Goal: Task Accomplishment & Management: Use online tool/utility

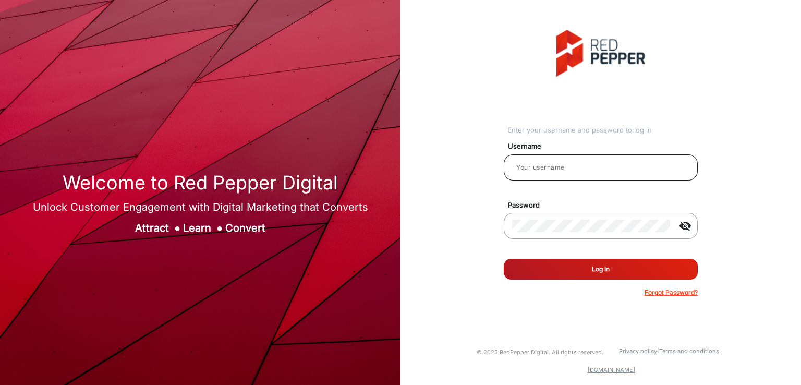
click at [537, 163] on input "email" at bounding box center [600, 167] width 177 height 13
type input "[PERSON_NAME]"
click at [555, 266] on button "Log In" at bounding box center [601, 269] width 194 height 21
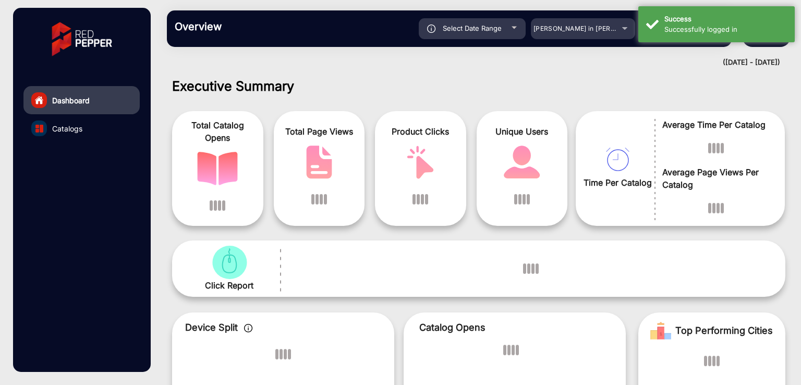
scroll to position [8, 0]
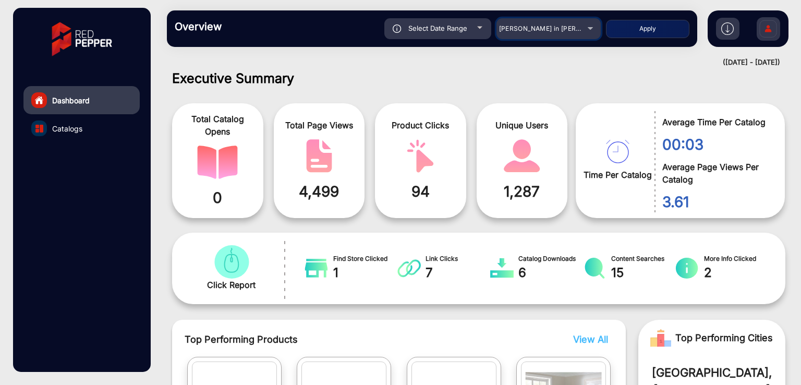
click at [533, 31] on span "[PERSON_NAME] in [PERSON_NAME]" at bounding box center [556, 29] width 115 height 8
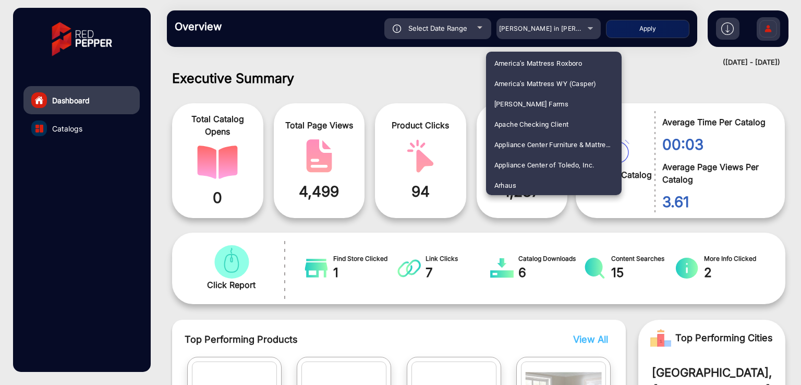
scroll to position [1834, 0]
click at [553, 143] on span "[PERSON_NAME] E-Commerce" at bounding box center [542, 144] width 95 height 20
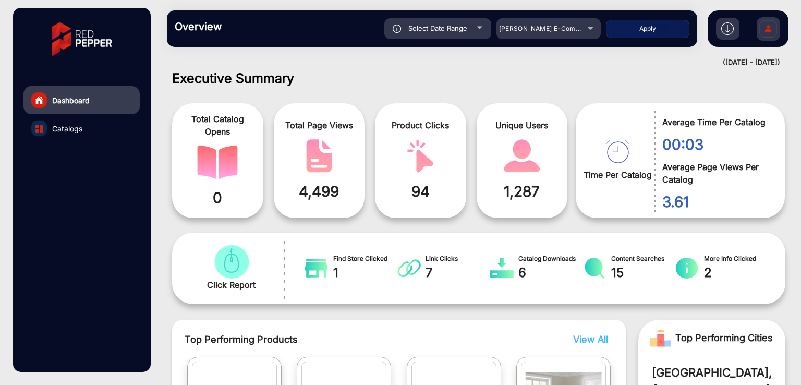
click at [656, 26] on button "Apply" at bounding box center [647, 29] width 83 height 18
type input "[DATE]"
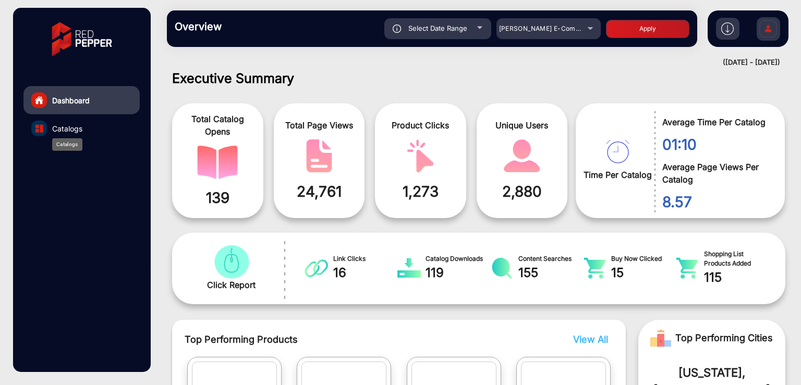
click at [80, 128] on span "Catalogs" at bounding box center [67, 128] width 30 height 11
